Goal: Information Seeking & Learning: Check status

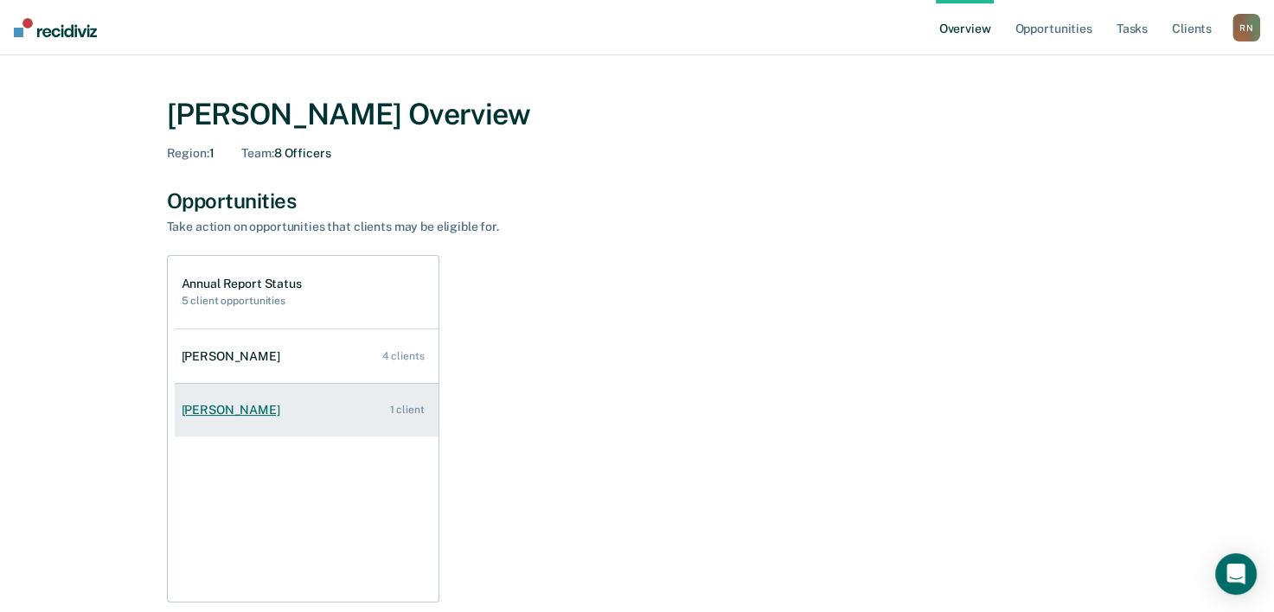
click at [229, 412] on div "[PERSON_NAME]" at bounding box center [234, 410] width 105 height 15
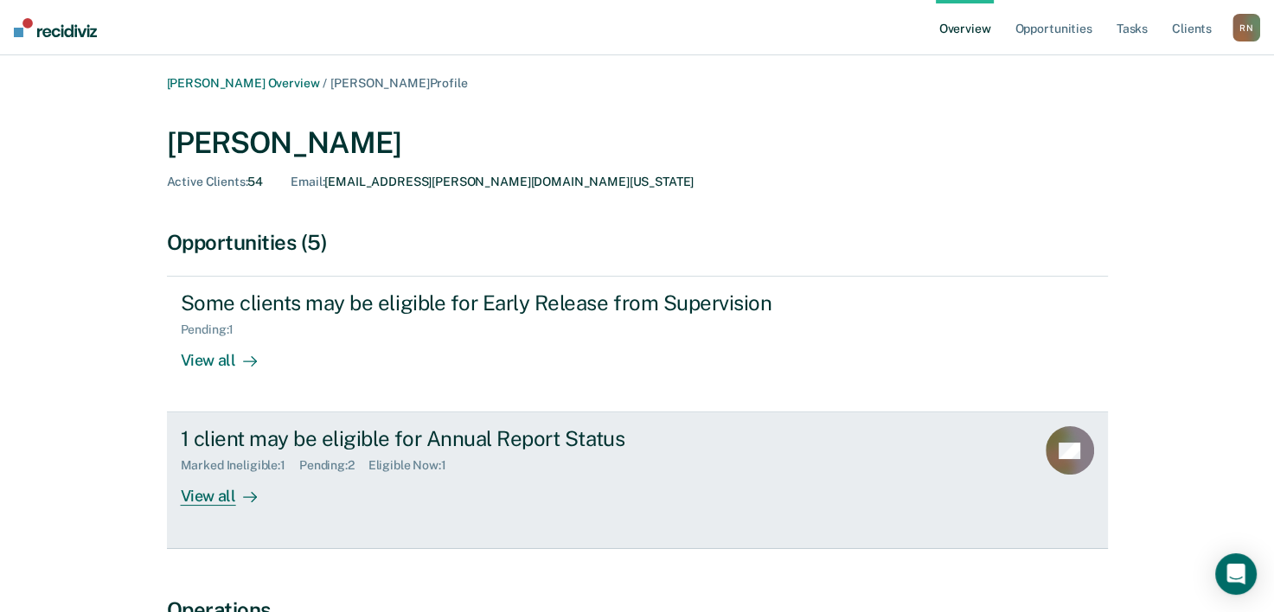
click at [211, 497] on div "View all" at bounding box center [229, 490] width 97 height 34
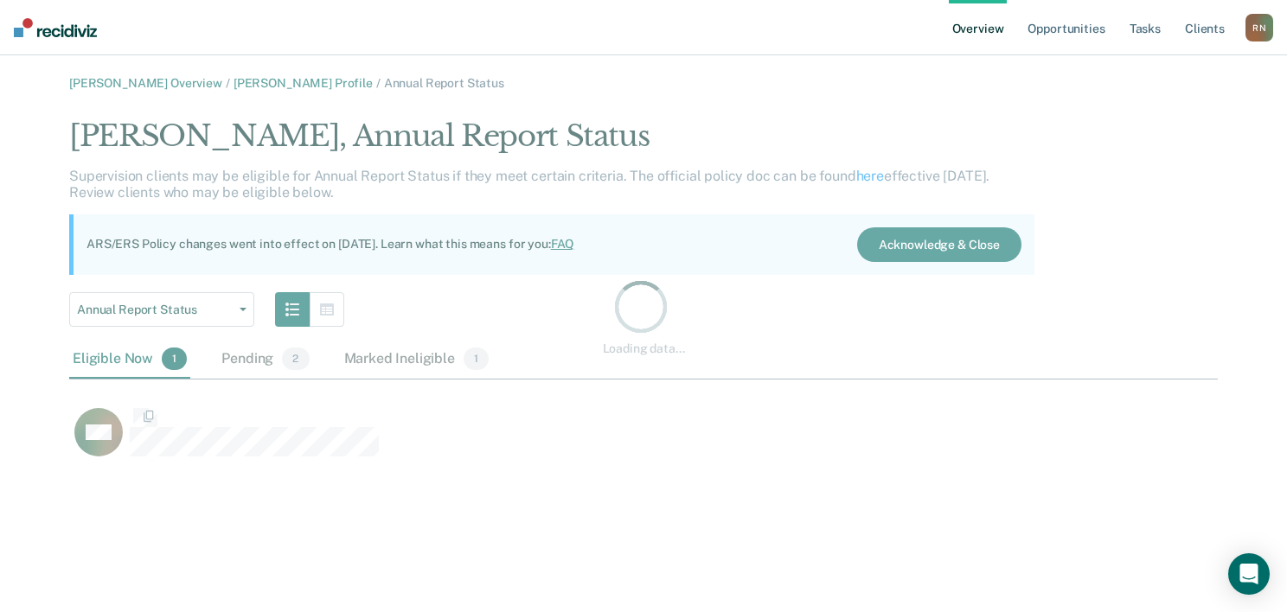
scroll to position [343, 1134]
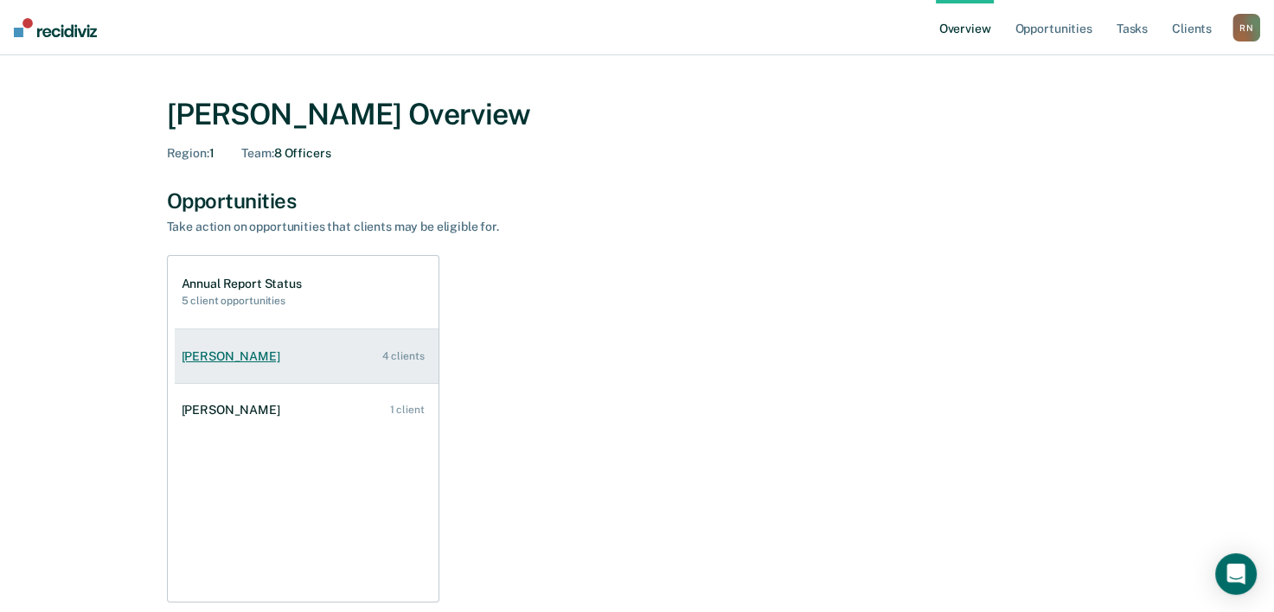
click at [221, 359] on div "[PERSON_NAME]" at bounding box center [234, 356] width 105 height 15
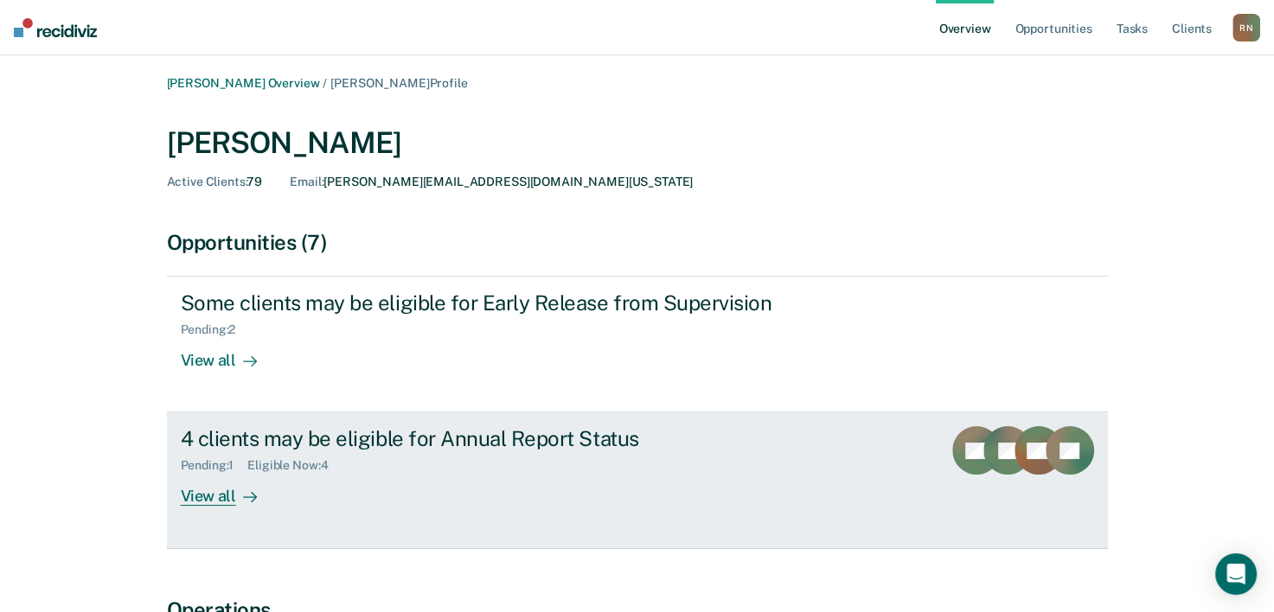
click at [202, 494] on div "View all" at bounding box center [229, 490] width 97 height 34
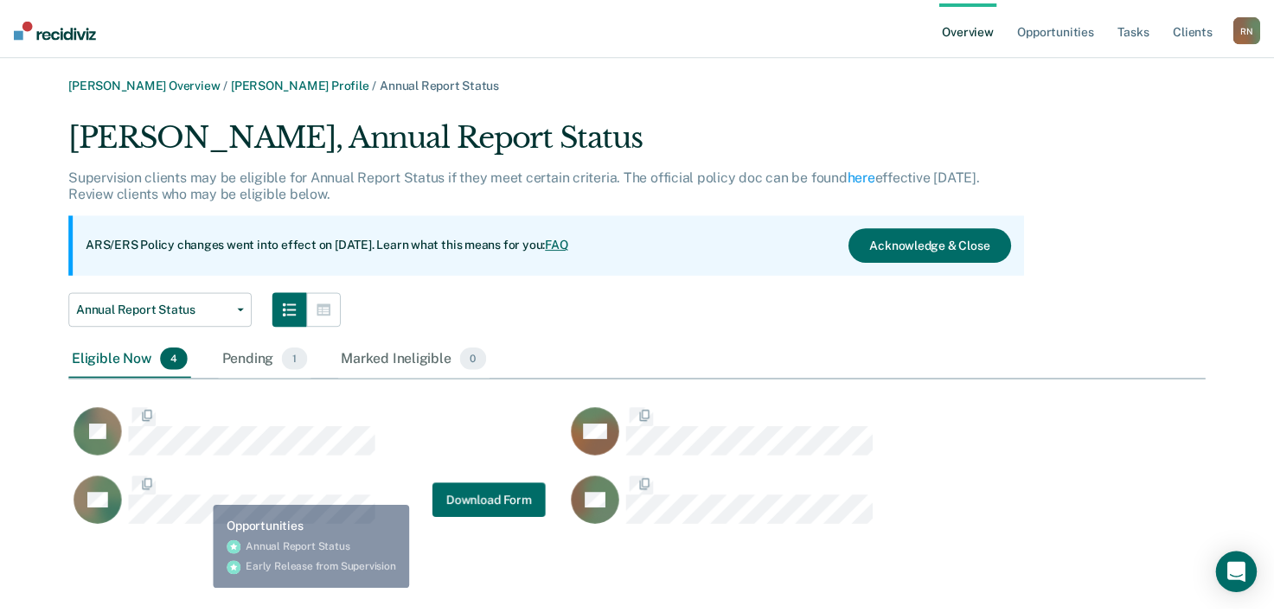
scroll to position [412, 1134]
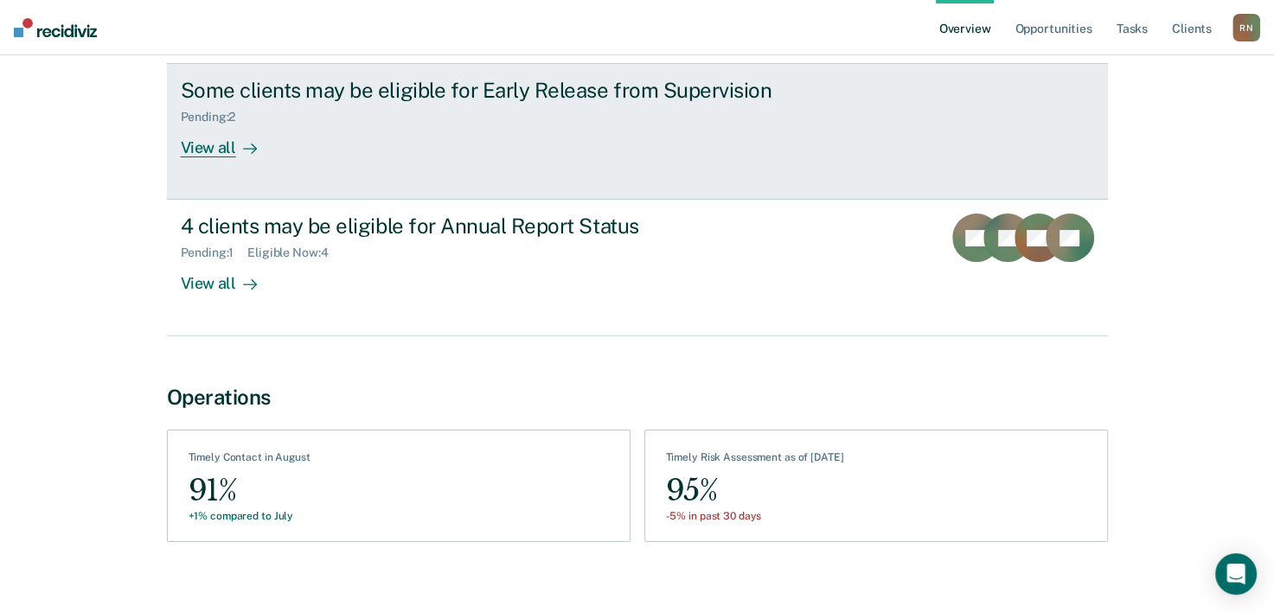
scroll to position [230, 0]
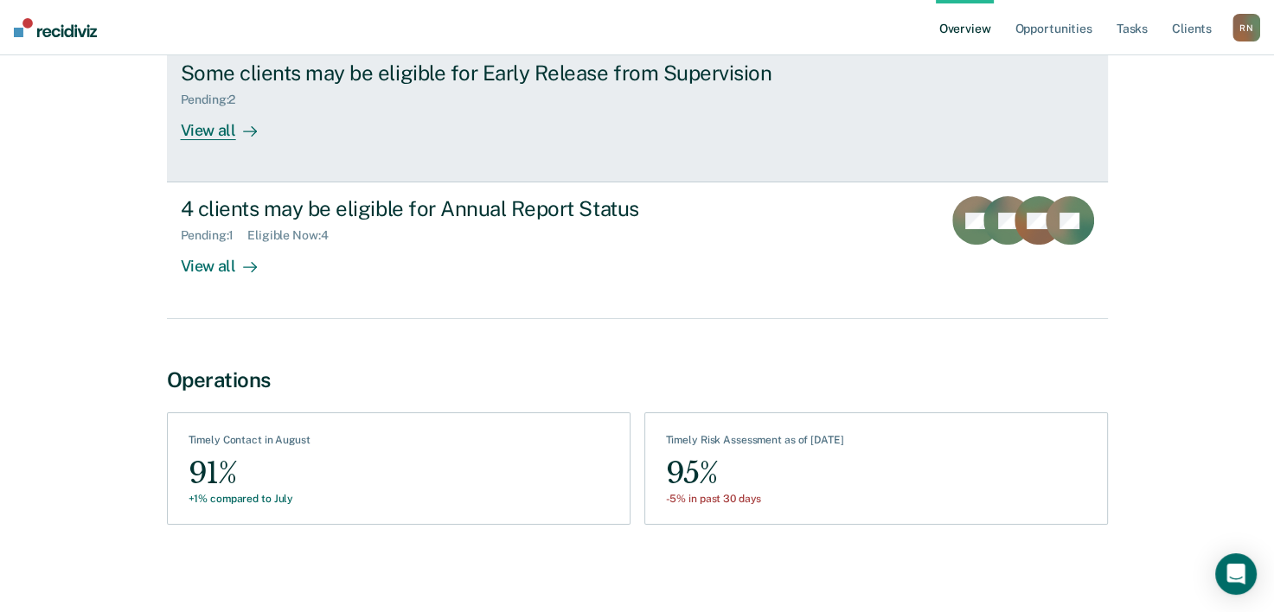
click at [193, 128] on div "View all" at bounding box center [229, 124] width 97 height 34
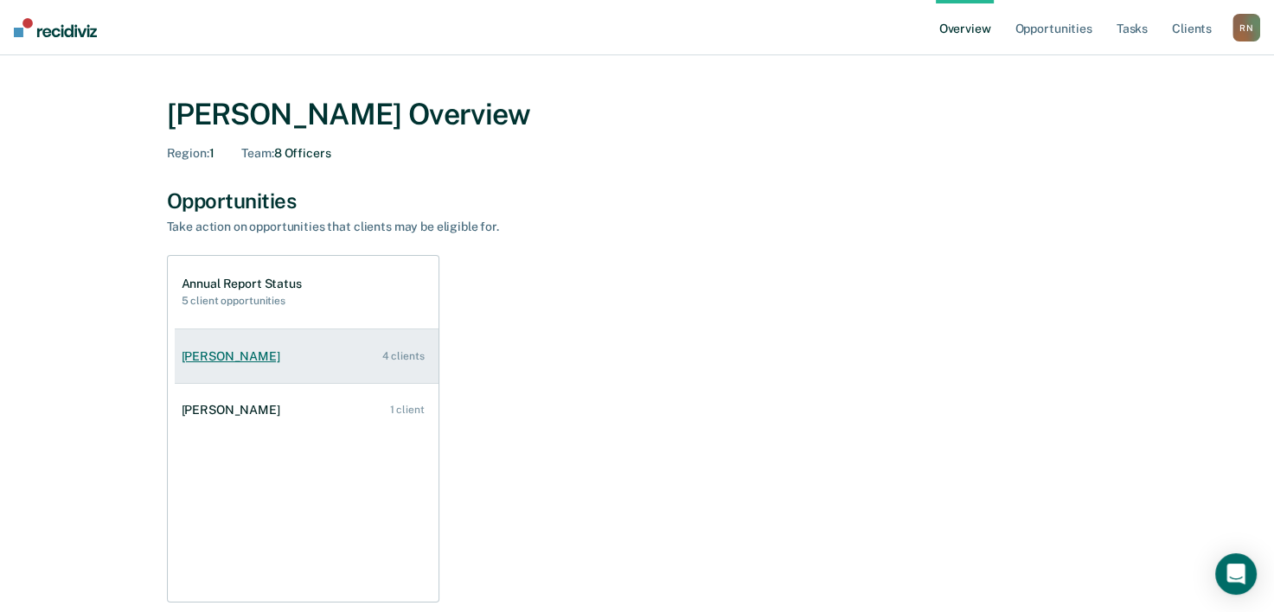
click at [206, 356] on div "Marie Masabni" at bounding box center [234, 356] width 105 height 15
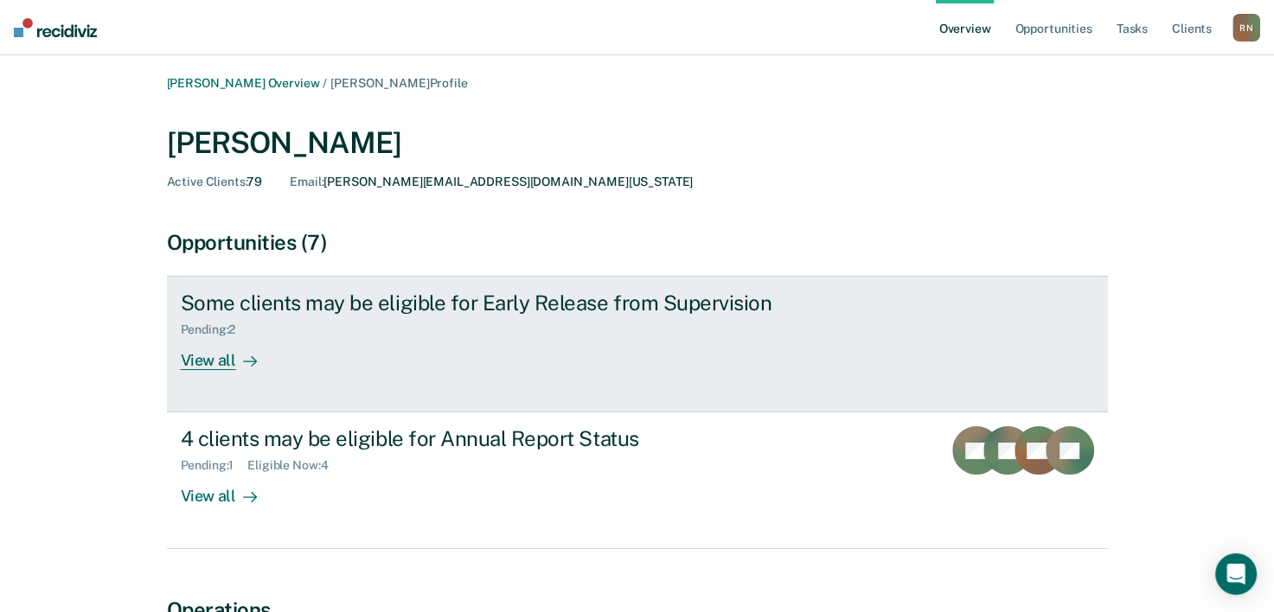
click at [211, 332] on div "Pending : 2" at bounding box center [215, 330] width 69 height 15
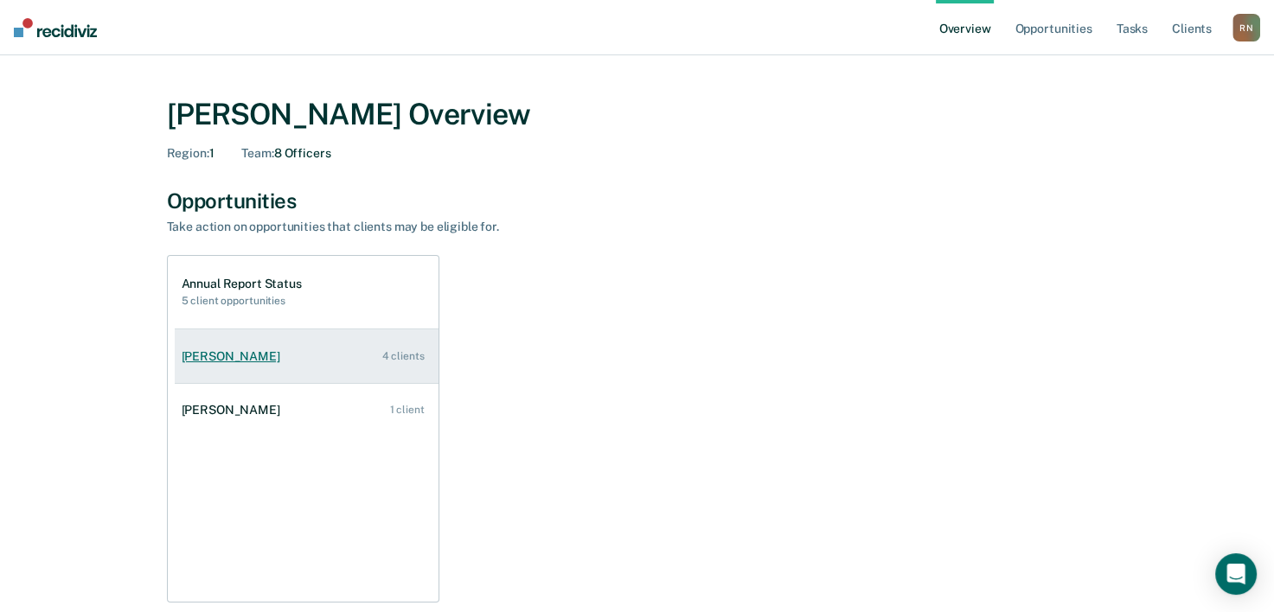
click at [235, 359] on div "Marie Masabni" at bounding box center [234, 356] width 105 height 15
